Goal: Communication & Community: Share content

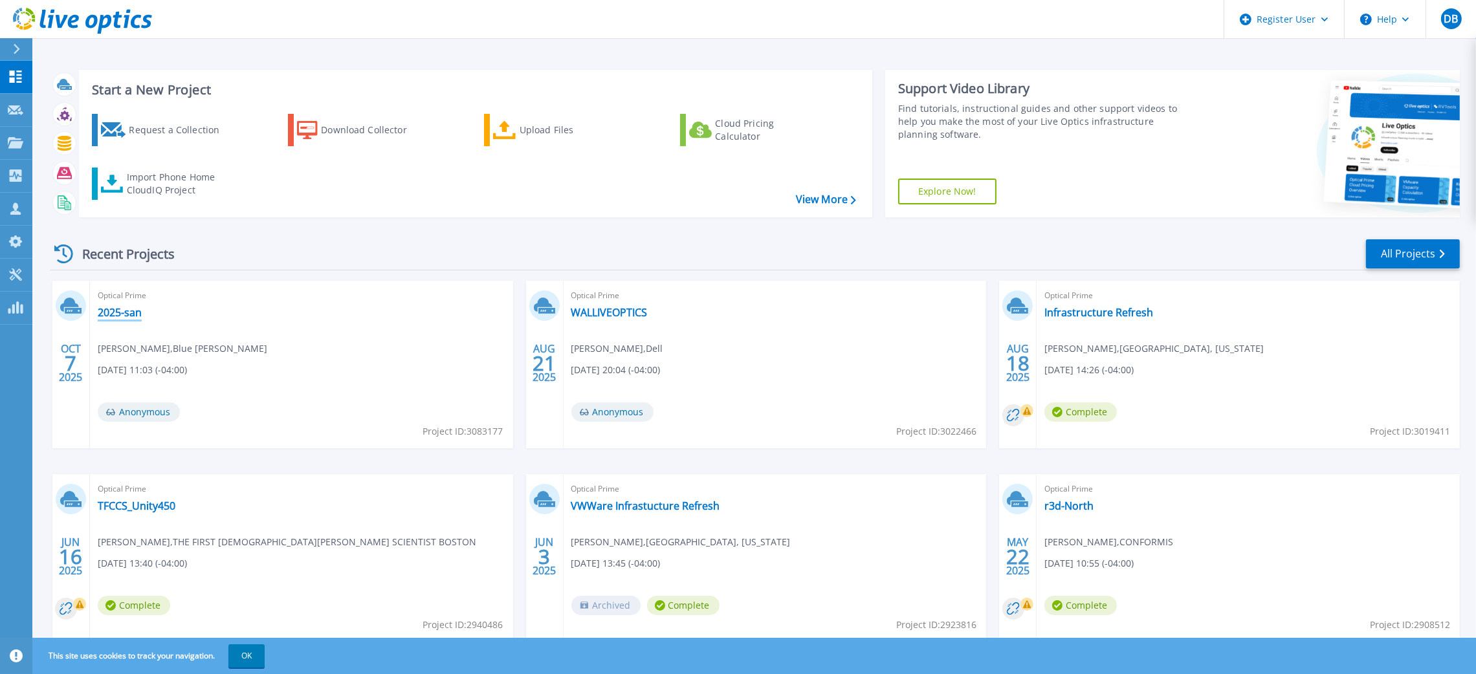
click at [123, 316] on link "2025-san" at bounding box center [120, 312] width 44 height 13
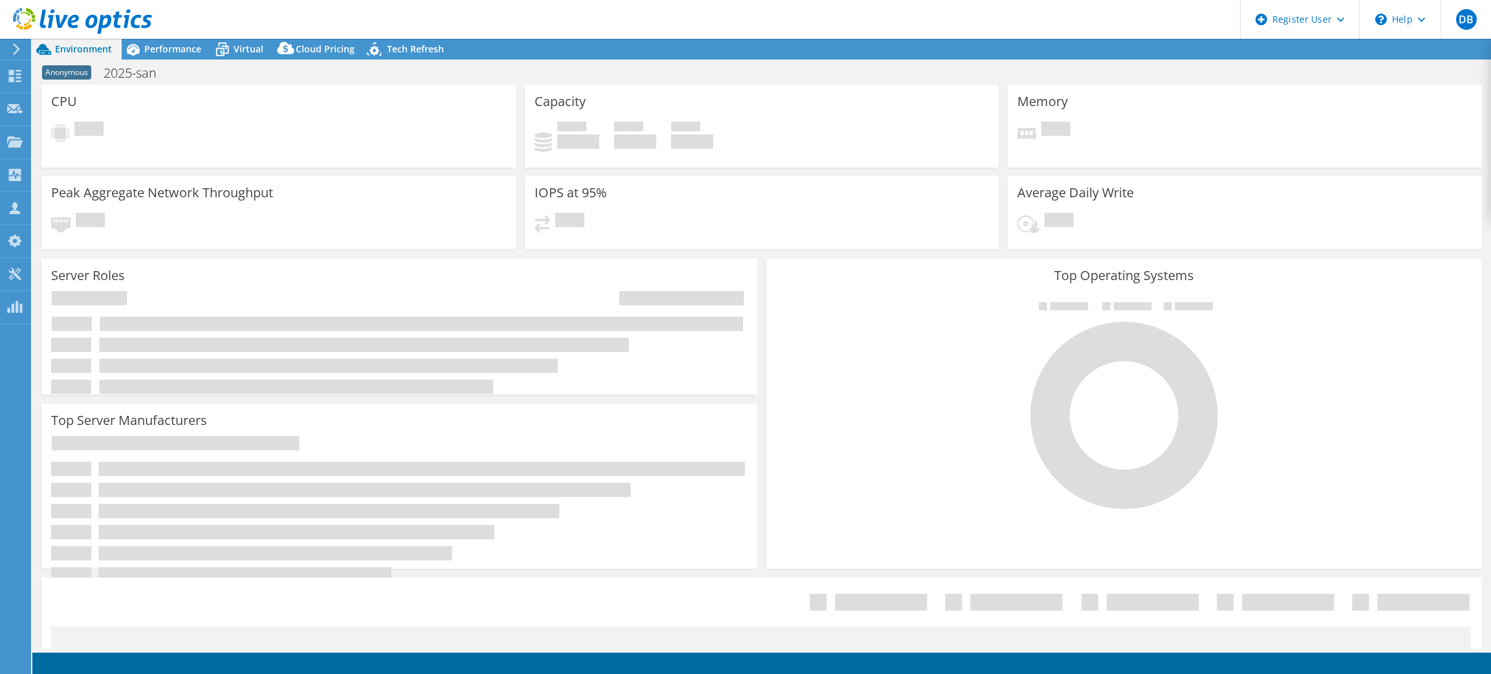
select select "USD"
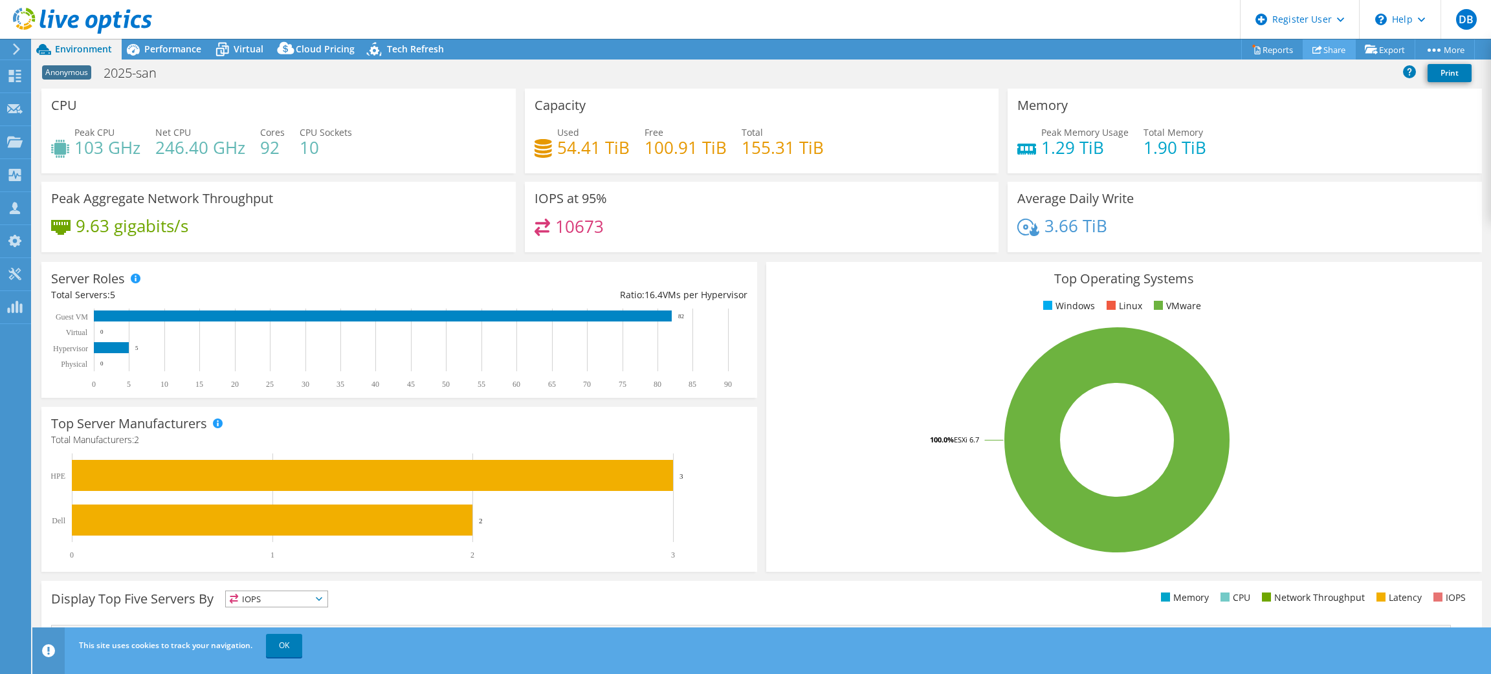
click at [1322, 56] on link "Share" at bounding box center [1329, 49] width 53 height 20
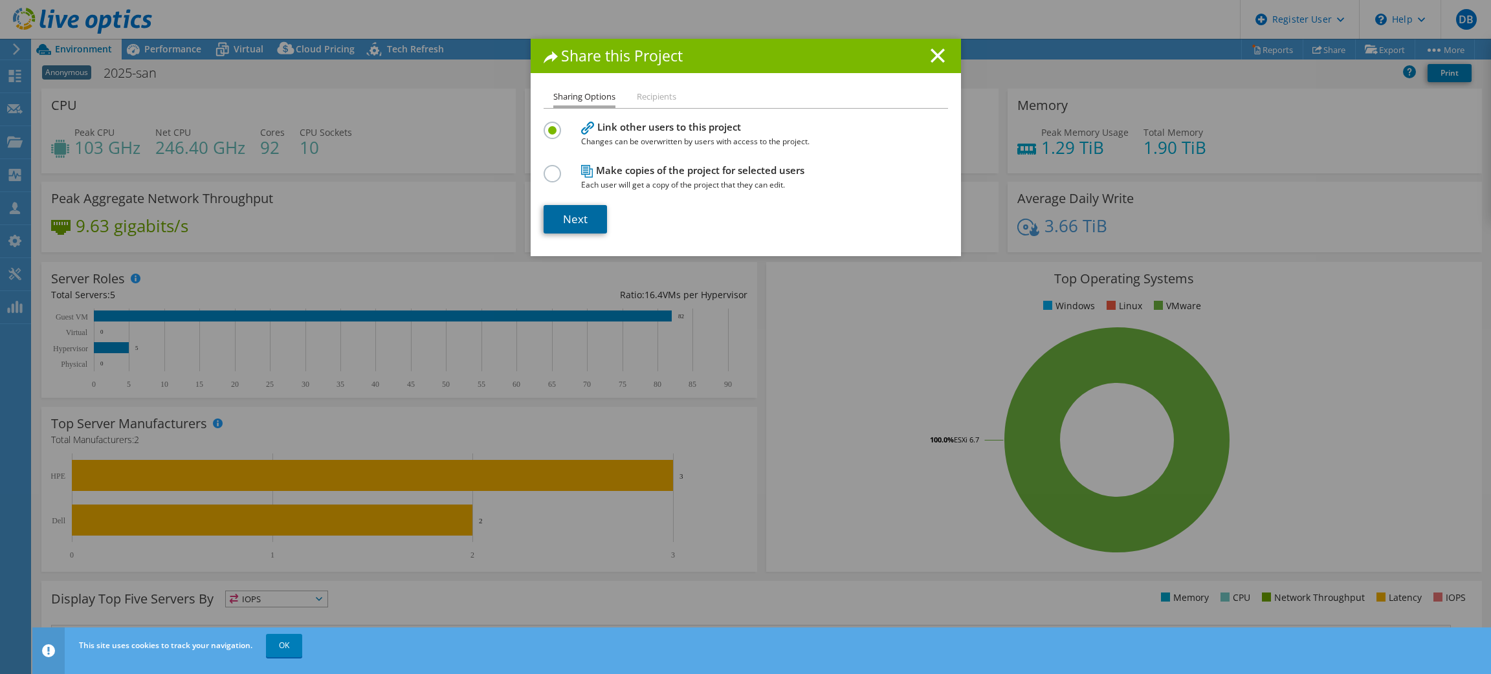
click at [577, 212] on link "Next" at bounding box center [575, 219] width 63 height 28
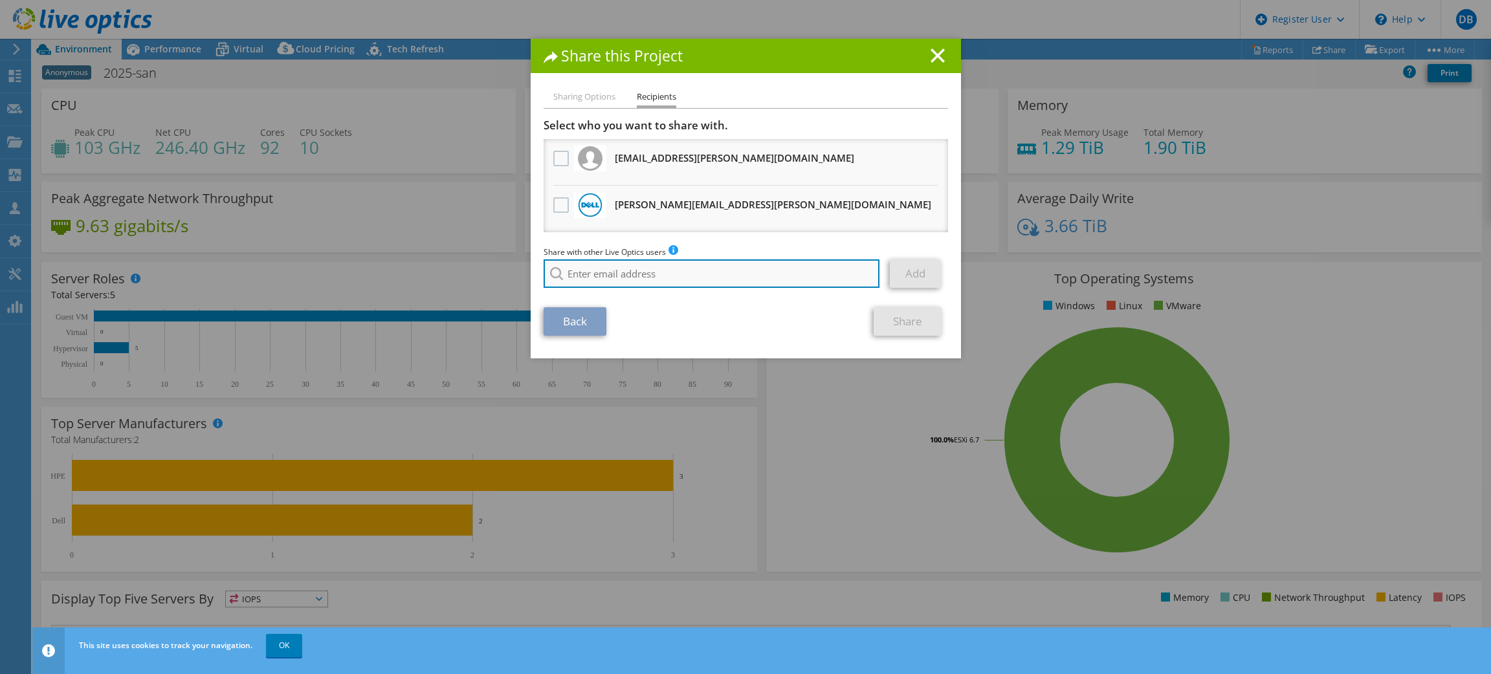
click at [628, 272] on input "search" at bounding box center [712, 274] width 337 height 28
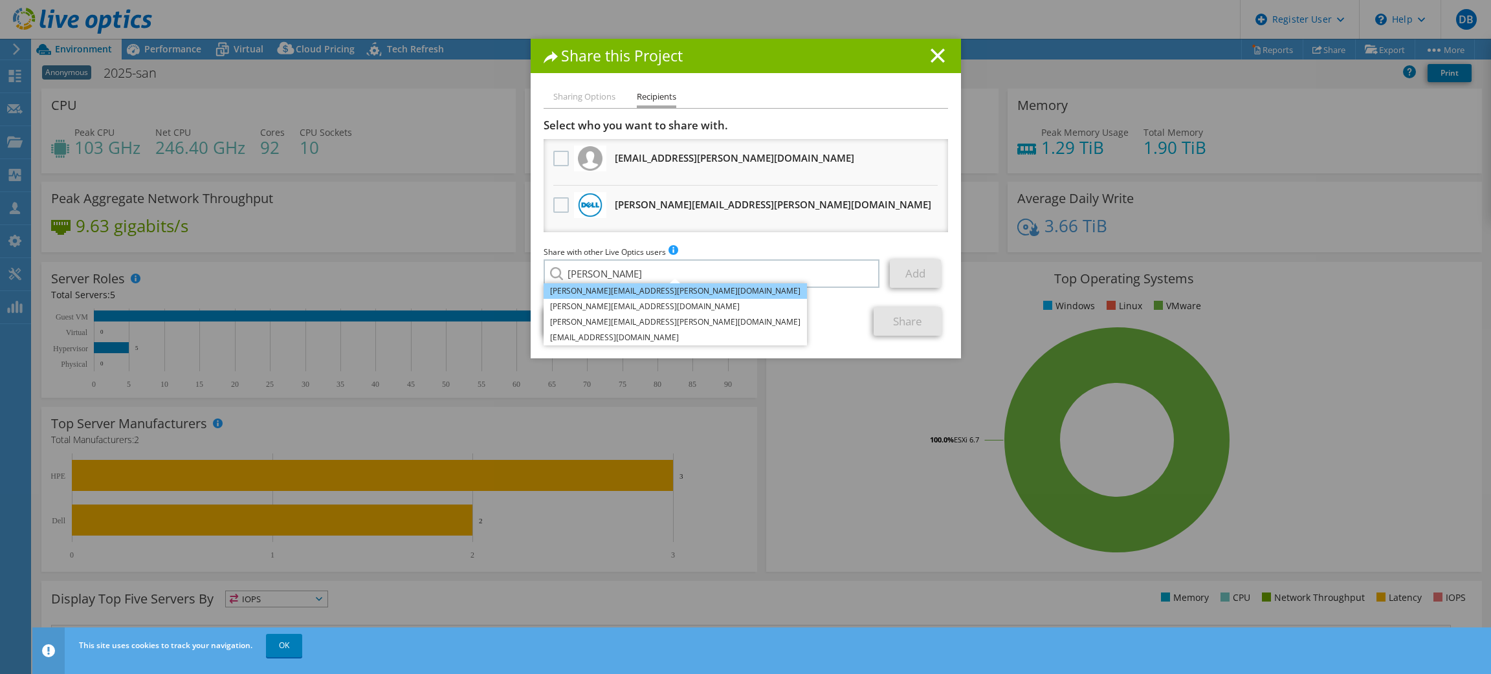
click at [612, 290] on li "[PERSON_NAME][EMAIL_ADDRESS][PERSON_NAME][DOMAIN_NAME]" at bounding box center [675, 292] width 263 height 16
type input "[PERSON_NAME][EMAIL_ADDRESS][PERSON_NAME][DOMAIN_NAME]"
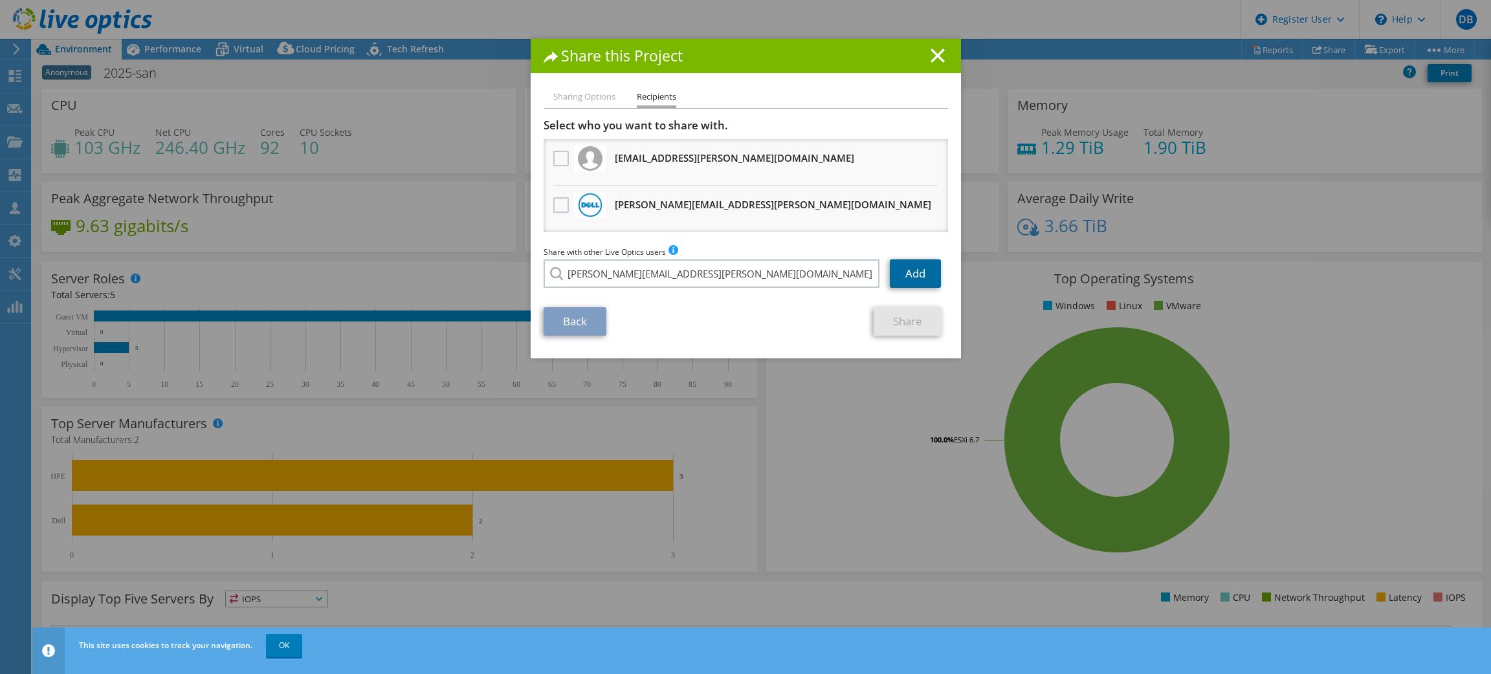
click at [895, 271] on link "Add" at bounding box center [915, 274] width 51 height 28
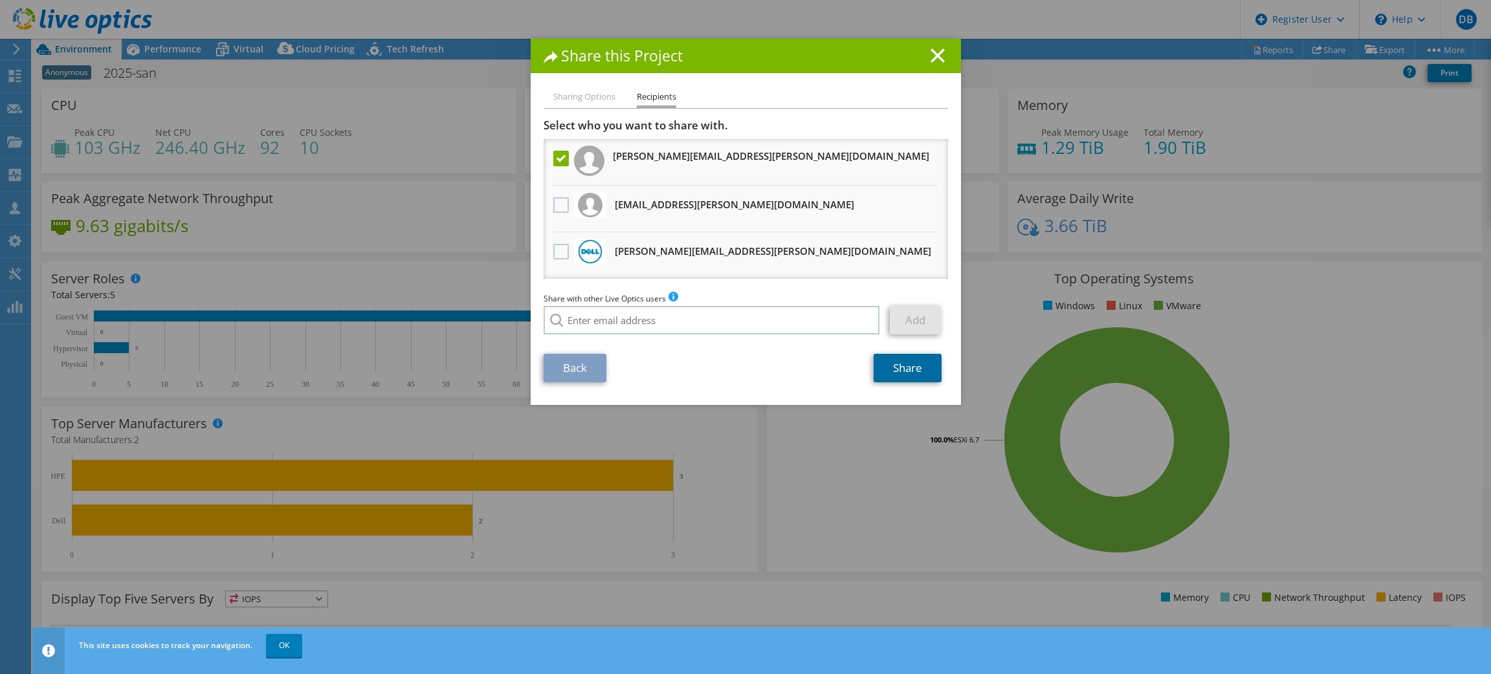
click at [898, 367] on link "Share" at bounding box center [908, 368] width 68 height 28
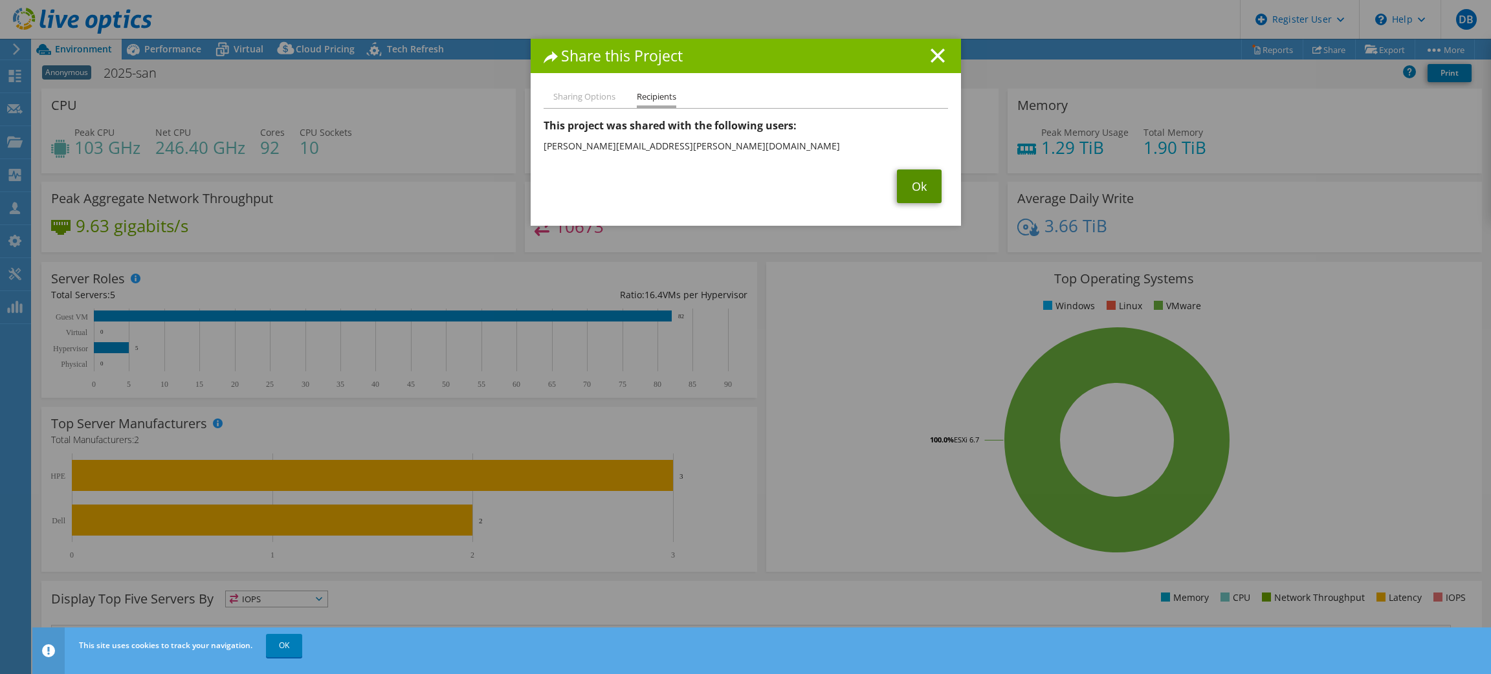
click at [918, 192] on link "Ok" at bounding box center [919, 187] width 45 height 34
